Goal: Transaction & Acquisition: Purchase product/service

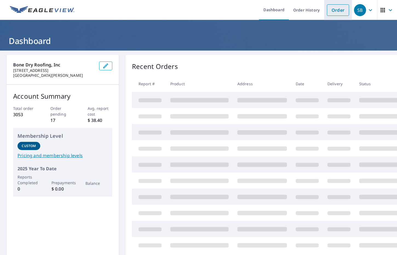
click at [330, 14] on link "Order" at bounding box center [338, 9] width 22 height 11
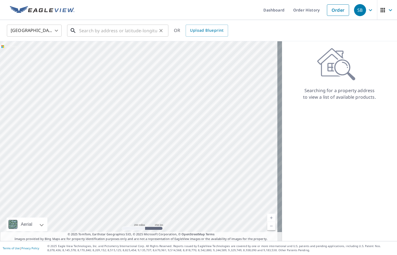
click at [126, 32] on input "text" at bounding box center [118, 30] width 78 height 15
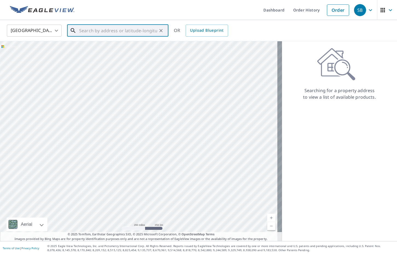
paste input "33355 State Hwy W, Warrenton, MO 63383"
type input "33355 State Hwy W, Warrenton, MO 63383"
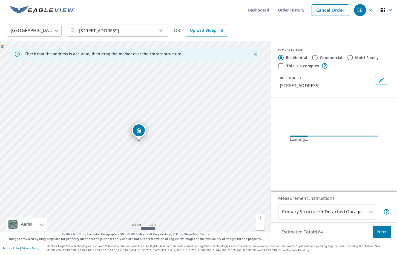
scroll to position [0, 0]
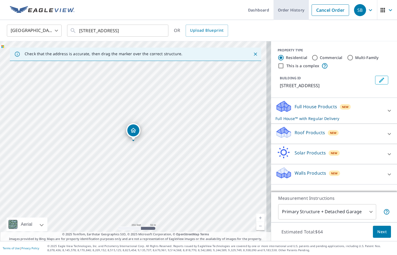
click at [288, 12] on link "Order History" at bounding box center [290, 10] width 35 height 20
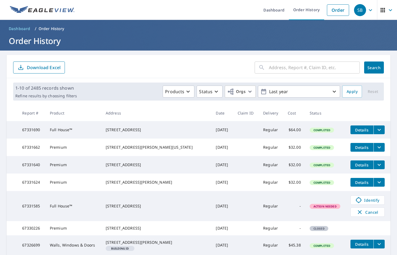
click at [290, 70] on input "text" at bounding box center [314, 67] width 91 height 15
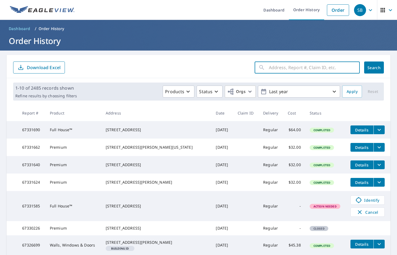
paste input "33355 State Hwy W, Warrenton, MO 63383"
type input "33355 State Hwy W, Warrenton, MO 63383"
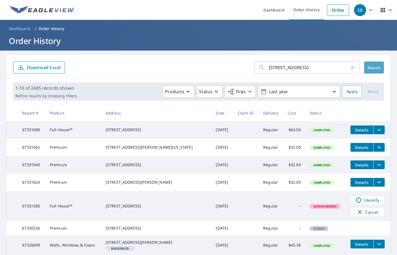
click at [372, 70] on span "Search" at bounding box center [373, 67] width 11 height 5
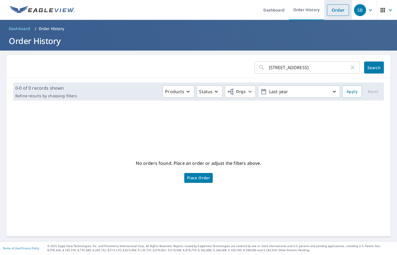
click at [327, 5] on link "Order" at bounding box center [338, 9] width 22 height 11
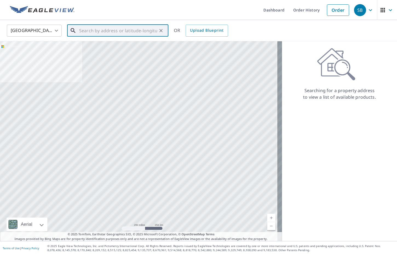
click at [123, 24] on input "text" at bounding box center [118, 30] width 78 height 15
paste input "33355 North State Hwy 47 Warrenton, MO 63383"
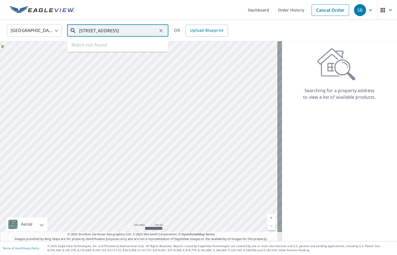
scroll to position [0, 24]
type input "33355 North State Hwy 47 Warrenton, MO 63383"
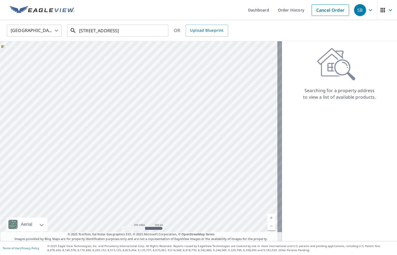
scroll to position [0, 0]
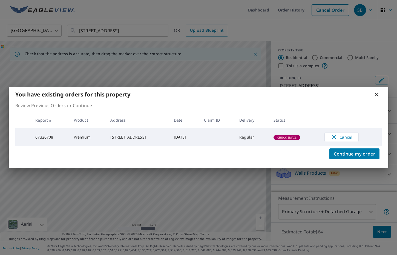
click at [300, 136] on span "Check Email" at bounding box center [287, 138] width 26 height 4
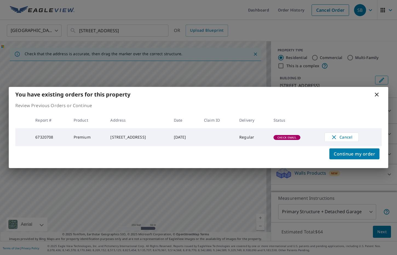
click at [307, 34] on div "You have existing orders for this property Review Previous Orders or Continue R…" at bounding box center [198, 127] width 397 height 255
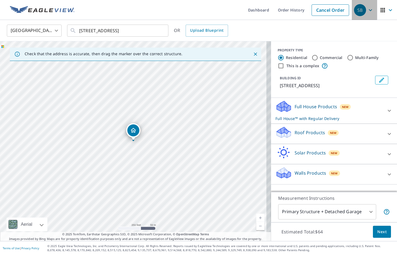
click at [362, 13] on span "SB" at bounding box center [364, 10] width 21 height 13
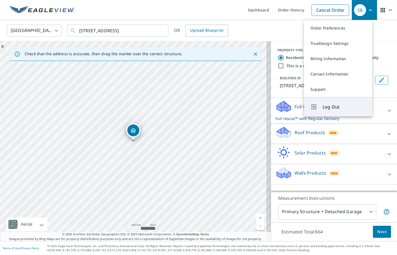
click at [328, 99] on button "Log Out" at bounding box center [338, 106] width 68 height 19
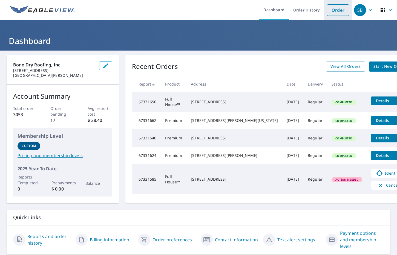
click at [330, 8] on link "Order" at bounding box center [338, 9] width 22 height 11
